Goal: Transaction & Acquisition: Purchase product/service

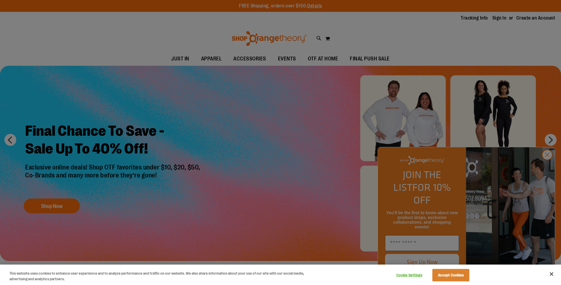
drag, startPoint x: 294, startPoint y: 143, endPoint x: 246, endPoint y: 152, distance: 48.6
click at [294, 143] on div at bounding box center [280, 142] width 561 height 285
click at [550, 171] on div at bounding box center [280, 142] width 561 height 285
click at [549, 170] on div at bounding box center [280, 142] width 561 height 285
click at [455, 270] on button "Accept Cookies" at bounding box center [450, 275] width 37 height 12
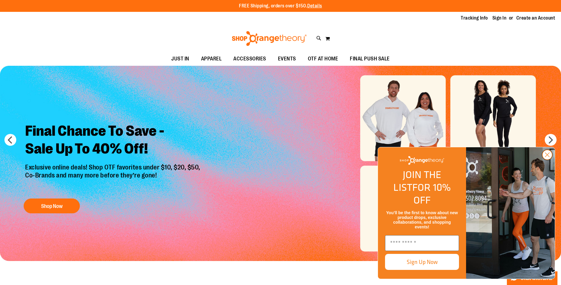
click at [552, 159] on circle "Close dialog" at bounding box center [547, 155] width 10 height 10
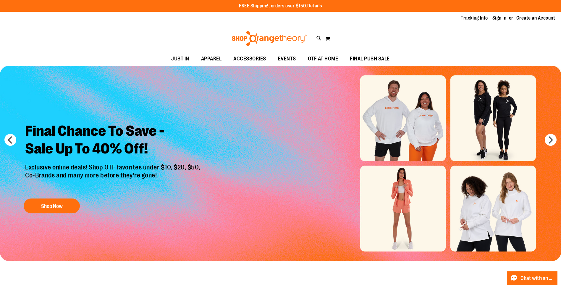
click at [438, 129] on img "Slide 1 of 6" at bounding box center [280, 163] width 561 height 195
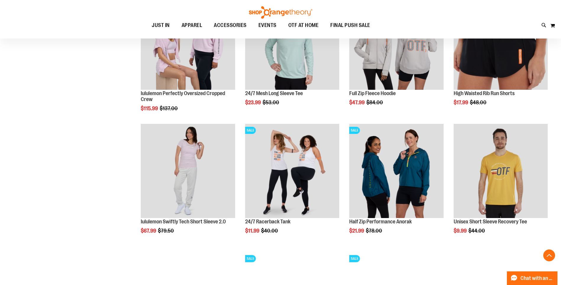
scroll to position [266, 0]
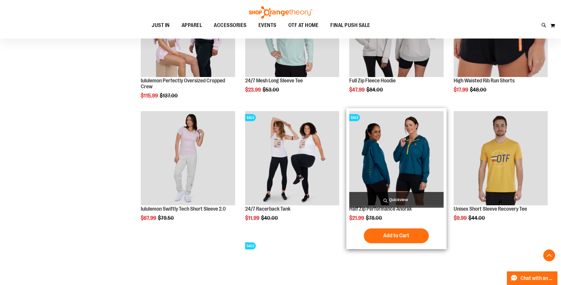
click at [376, 156] on img "product" at bounding box center [396, 158] width 94 height 94
